Goal: Information Seeking & Learning: Learn about a topic

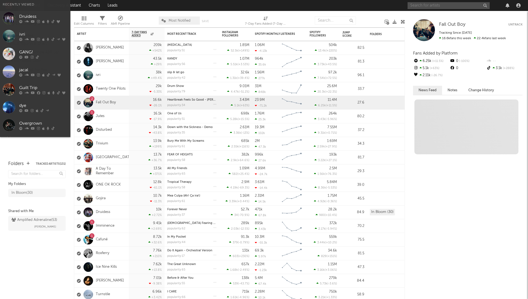
click at [437, 7] on input "text" at bounding box center [449, 5] width 82 height 7
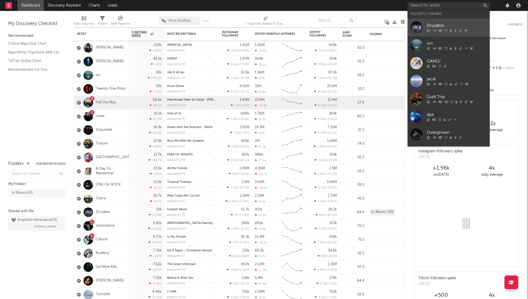
click at [437, 25] on div "Druidess" at bounding box center [457, 25] width 60 height 7
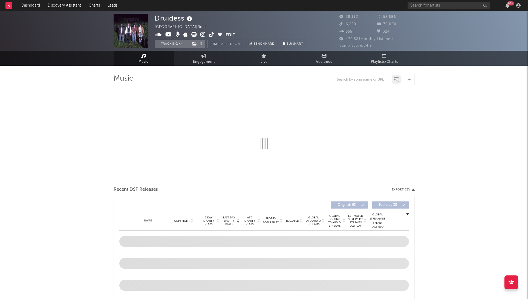
select select "6m"
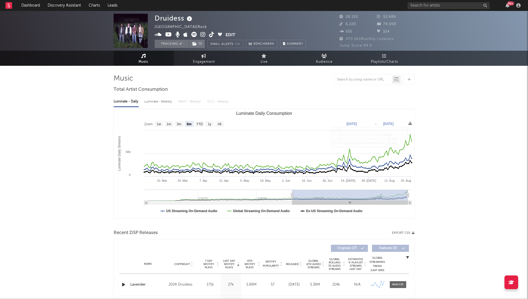
click at [385, 59] on span "Playlists/Charts" at bounding box center [384, 62] width 27 height 7
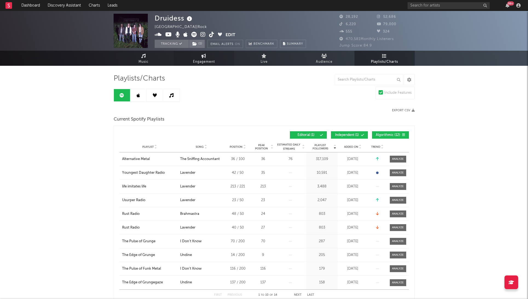
click at [203, 59] on span "Engagement" at bounding box center [204, 62] width 22 height 7
select select "1w"
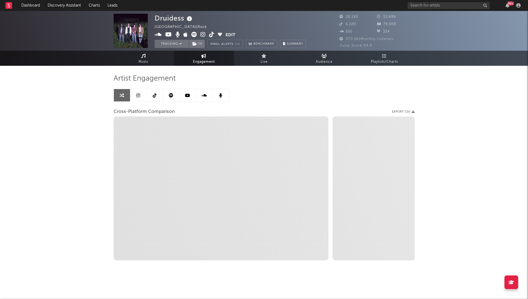
select select "1m"
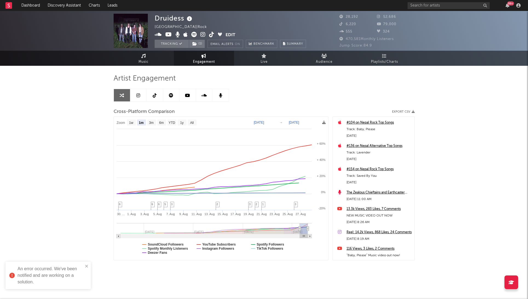
drag, startPoint x: 473, startPoint y: 135, endPoint x: 462, endPoint y: 109, distance: 28.2
click at [473, 135] on div "Druidess [GEOGRAPHIC_DATA] | Rock Edit Tracking ( 1 ) Email Alerts On Benchmark…" at bounding box center [264, 154] width 528 height 287
